Goal: Use online tool/utility: Utilize a website feature to perform a specific function

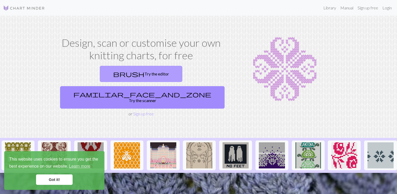
click at [113, 77] on span "brush" at bounding box center [128, 73] width 31 height 7
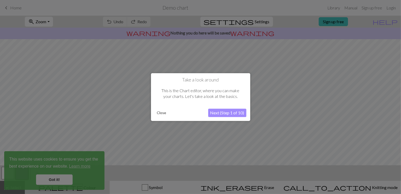
click at [221, 114] on button "Next (Step 1 of 10)" at bounding box center [227, 113] width 38 height 8
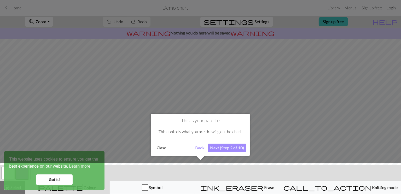
click at [60, 183] on div at bounding box center [200, 180] width 406 height 34
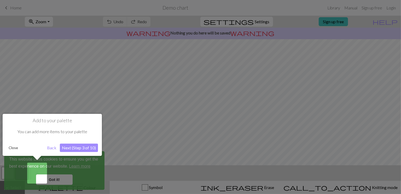
click at [84, 146] on button "Next (Step 3 of 10)" at bounding box center [79, 148] width 38 height 8
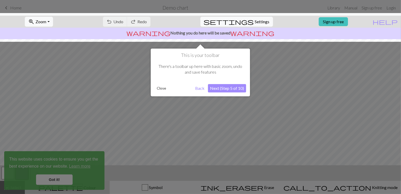
click at [224, 87] on button "Next (Step 5 of 10)" at bounding box center [227, 88] width 38 height 8
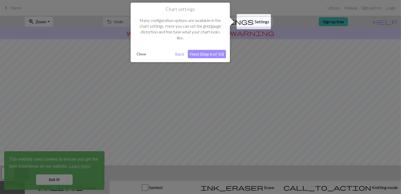
click at [202, 52] on button "Next (Step 6 of 10)" at bounding box center [207, 54] width 38 height 8
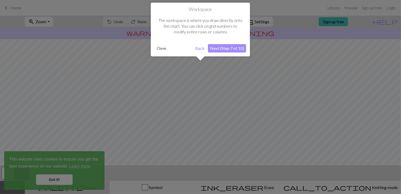
scroll to position [31, 0]
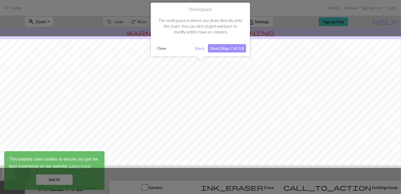
click at [226, 47] on button "Next (Step 7 of 10)" at bounding box center [227, 48] width 38 height 8
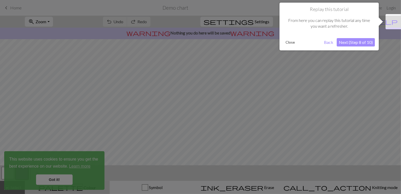
click at [346, 40] on button "Next (Step 8 of 10)" at bounding box center [356, 42] width 38 height 8
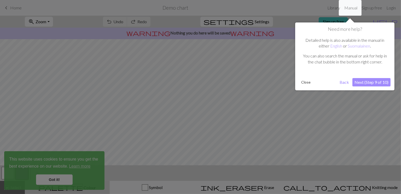
click at [369, 84] on button "Next (Step 9 of 10)" at bounding box center [371, 82] width 38 height 8
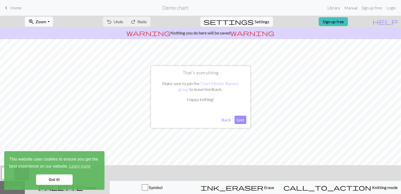
click at [242, 120] on button "Last" at bounding box center [240, 120] width 12 height 8
click at [54, 180] on link "Got it!" at bounding box center [54, 179] width 37 height 10
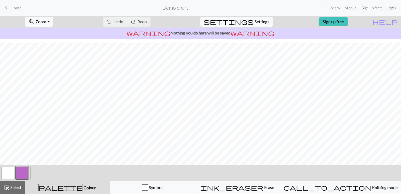
click at [8, 174] on button "button" at bounding box center [8, 173] width 13 height 13
click at [17, 177] on button "button" at bounding box center [22, 173] width 13 height 13
click at [83, 189] on span "Colour" at bounding box center [89, 187] width 13 height 5
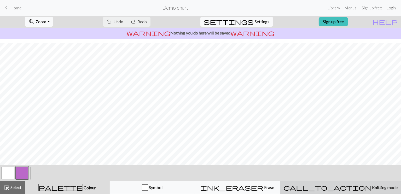
click at [371, 186] on span "Knitting mode" at bounding box center [384, 187] width 26 height 5
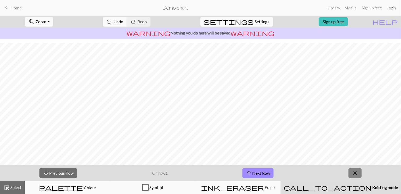
click at [357, 173] on span "close" at bounding box center [355, 172] width 6 height 7
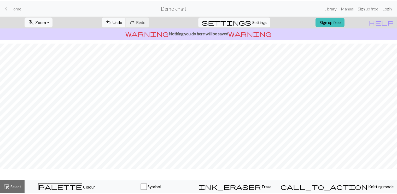
scroll to position [52, 0]
